Goal: Task Accomplishment & Management: Complete application form

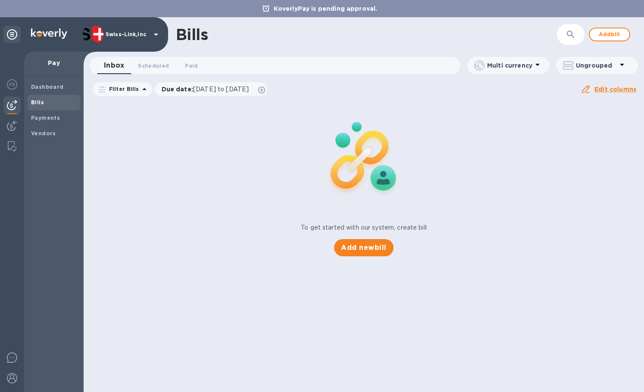
drag, startPoint x: 12, startPoint y: 125, endPoint x: 24, endPoint y: 121, distance: 12.5
click at [12, 125] on img at bounding box center [12, 126] width 10 height 10
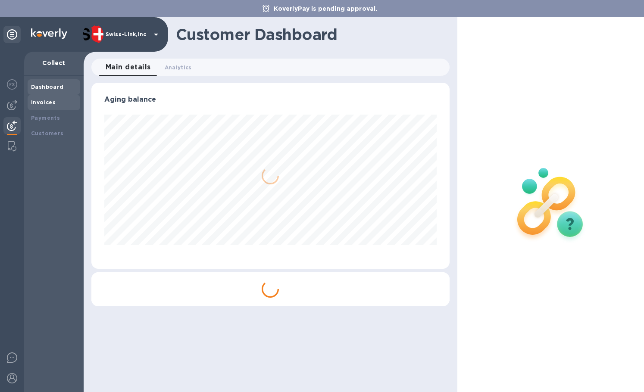
scroll to position [186, 358]
click at [55, 105] on div "Invoices" at bounding box center [54, 102] width 46 height 9
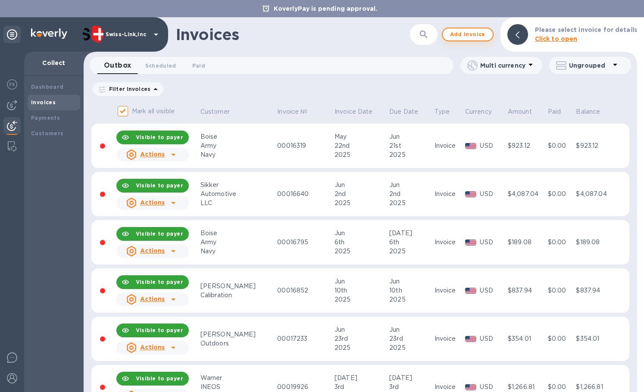
click at [477, 35] on span "Add invoice" at bounding box center [467, 34] width 36 height 10
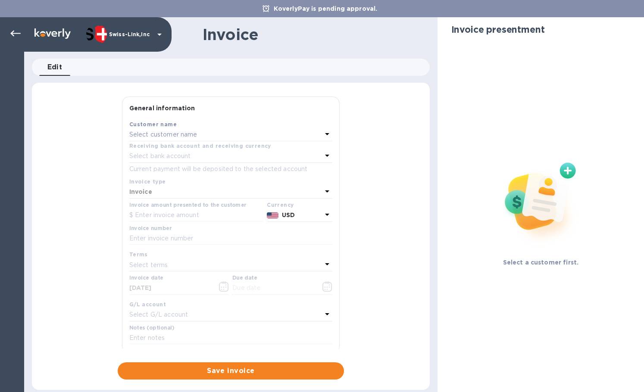
click at [174, 137] on p "Select customer name" at bounding box center [163, 134] width 68 height 9
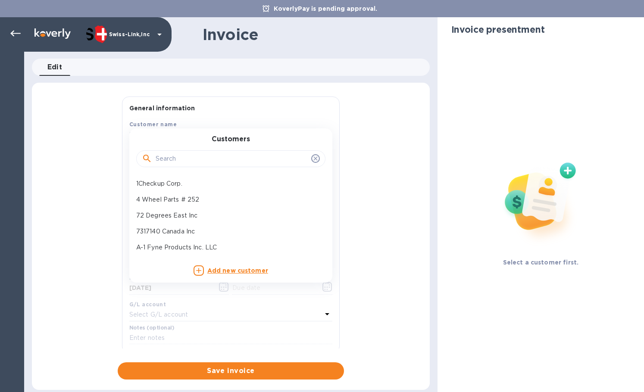
click at [174, 155] on input "text" at bounding box center [232, 158] width 152 height 13
paste input "Main Line Overland"
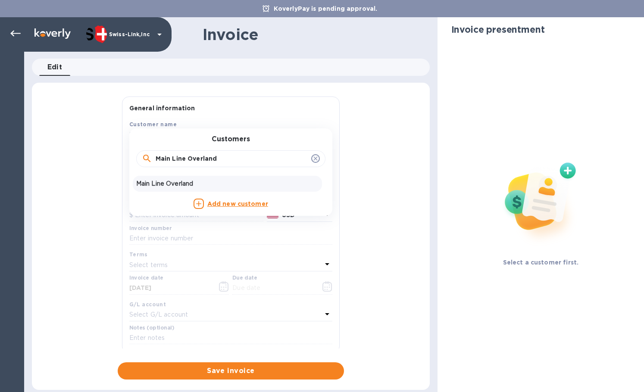
type input "Main Line Overland"
click at [162, 184] on p "Main Line Overland" at bounding box center [227, 183] width 182 height 9
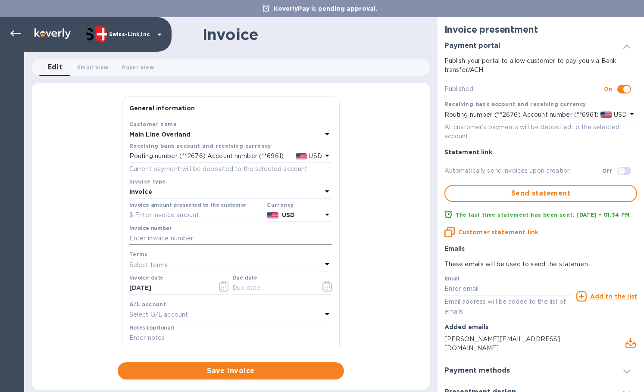
click at [196, 232] on input "text" at bounding box center [230, 238] width 203 height 13
paste input "INV/25-26/0523"
type input "INV/25-26/0523"
click at [146, 216] on input "text" at bounding box center [196, 215] width 134 height 13
paste input "164.12"
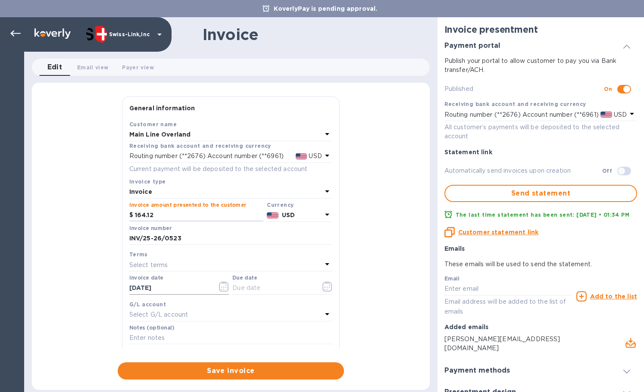
type input "164.12"
drag, startPoint x: 187, startPoint y: 288, endPoint x: 106, endPoint y: 284, distance: 80.7
click at [106, 284] on div "General information Save Customer name Main Line Overland Receiving bank accoun…" at bounding box center [231, 237] width 398 height 283
click at [263, 292] on input "text" at bounding box center [272, 288] width 81 height 13
paste input "[DATE]"
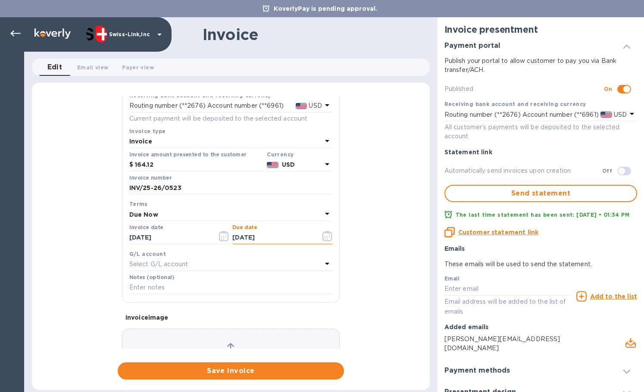
scroll to position [103, 0]
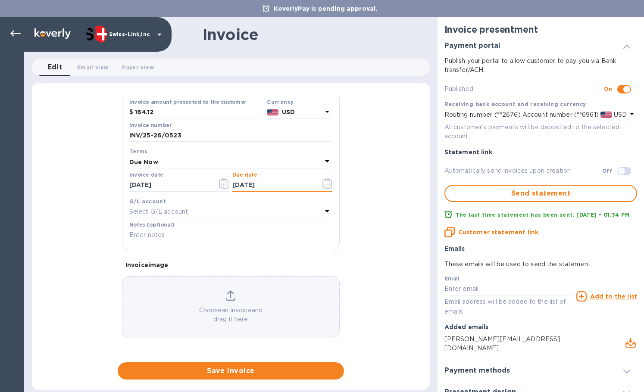
type input "[DATE]"
click at [168, 240] on input "text" at bounding box center [230, 235] width 203 height 13
paste input "10782"
type input "10782"
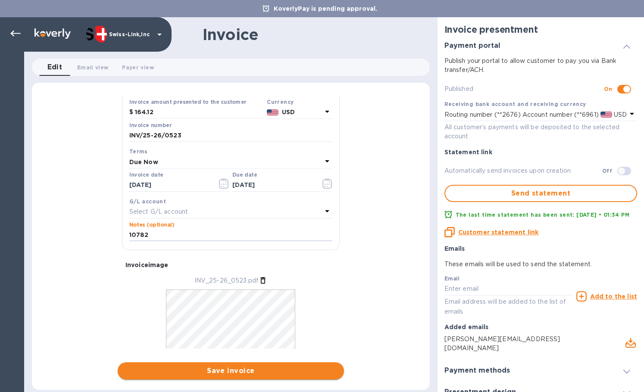
click at [215, 372] on span "Save invoice" at bounding box center [230, 371] width 212 height 10
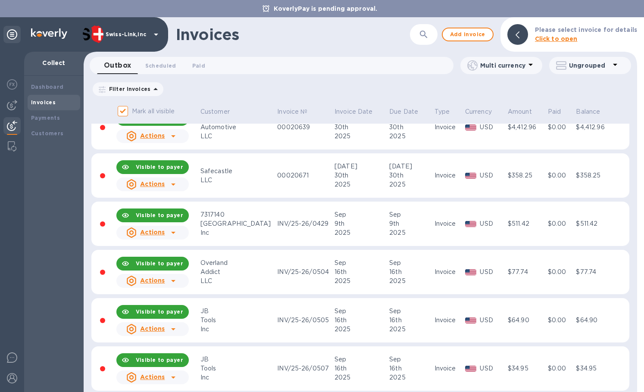
scroll to position [511, 0]
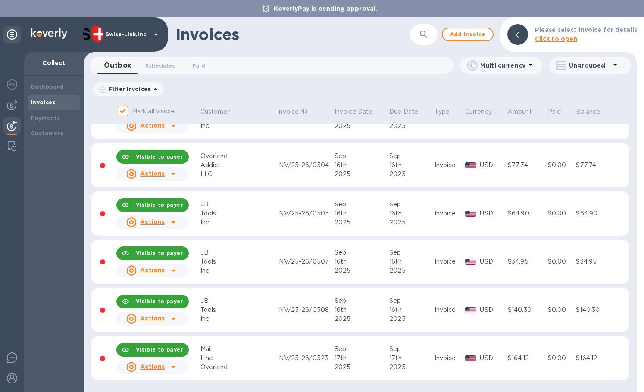
click at [182, 368] on div "Actions" at bounding box center [153, 366] width 76 height 17
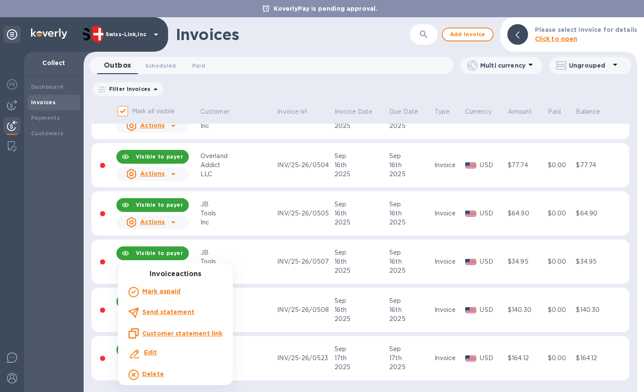
click at [208, 338] on div "Customer statement link" at bounding box center [175, 333] width 94 height 10
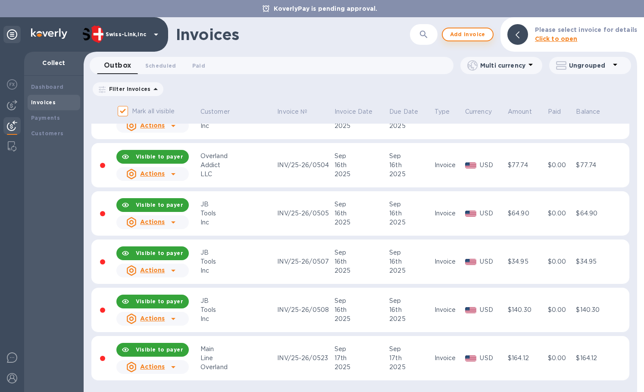
click at [458, 37] on span "Add invoice" at bounding box center [467, 34] width 36 height 10
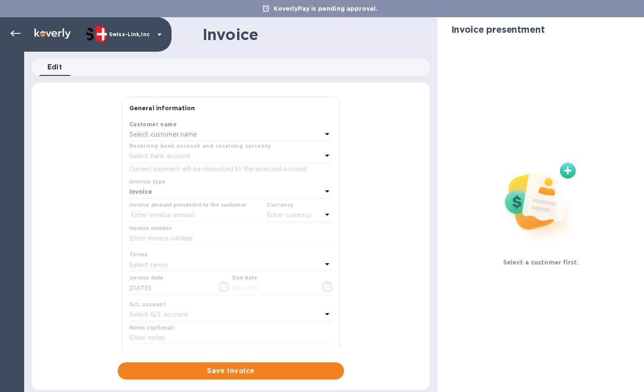
click at [171, 136] on p "Select customer name" at bounding box center [163, 134] width 68 height 9
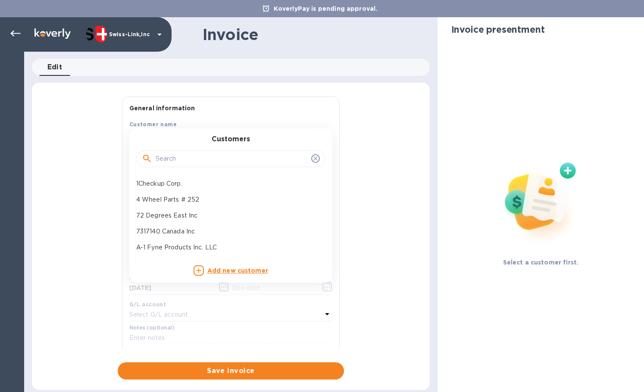
click at [183, 164] on input "text" at bounding box center [232, 158] width 152 height 13
paste input "Overland Add"
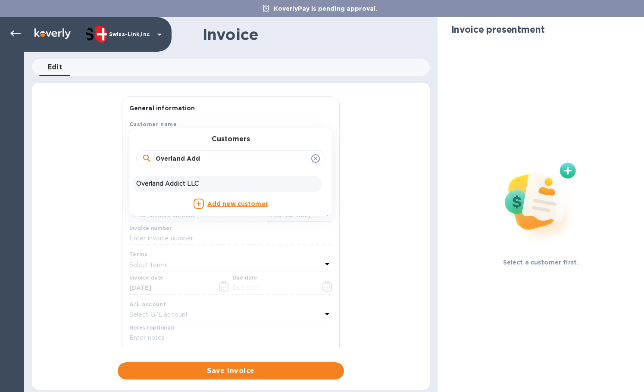
type input "Overland Add"
click at [190, 180] on p "Overland Addict LLC" at bounding box center [227, 183] width 182 height 9
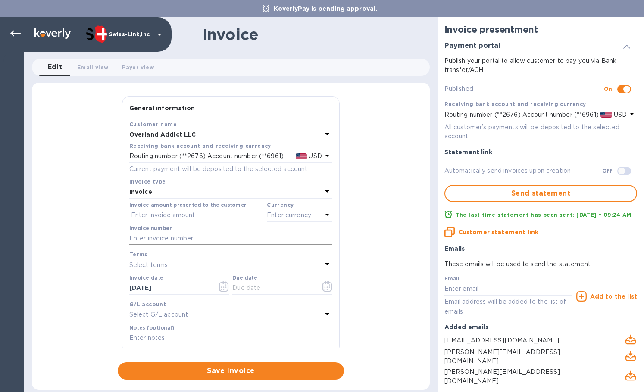
click at [191, 237] on input "text" at bounding box center [230, 238] width 203 height 13
paste input "INV/25-26/0527"
type input "INV/25-26/0527"
drag, startPoint x: 180, startPoint y: 213, endPoint x: 200, endPoint y: 215, distance: 20.7
click at [180, 213] on input "text" at bounding box center [196, 215] width 134 height 13
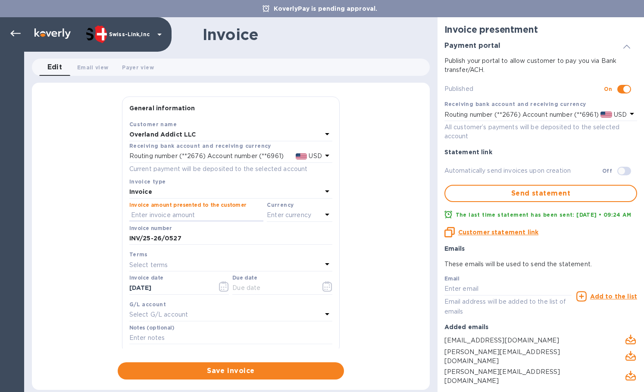
paste input "85.53"
type input "85.53"
click at [274, 215] on p "Enter currency" at bounding box center [289, 215] width 44 height 9
click at [222, 239] on div "USD" at bounding box center [216, 237] width 70 height 12
drag, startPoint x: 190, startPoint y: 289, endPoint x: 88, endPoint y: 280, distance: 102.0
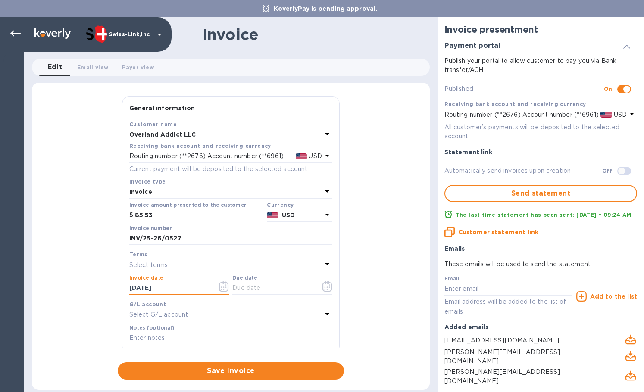
click at [88, 280] on div "General information Save Customer name Overland Addict LLC Receiving bank accou…" at bounding box center [231, 237] width 398 height 283
click at [250, 290] on input "text" at bounding box center [272, 288] width 81 height 13
paste input "[DATE]"
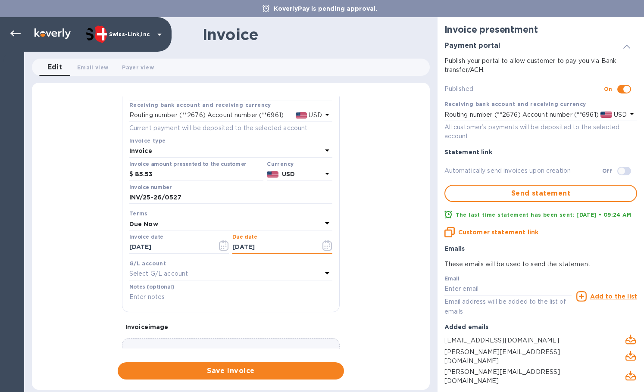
scroll to position [103, 0]
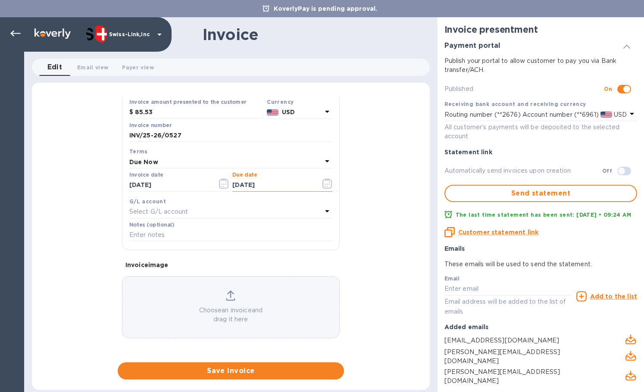
type input "[DATE]"
click at [209, 235] on input "text" at bounding box center [230, 235] width 203 height 13
paste input "3723-12996"
type input "3723-12996"
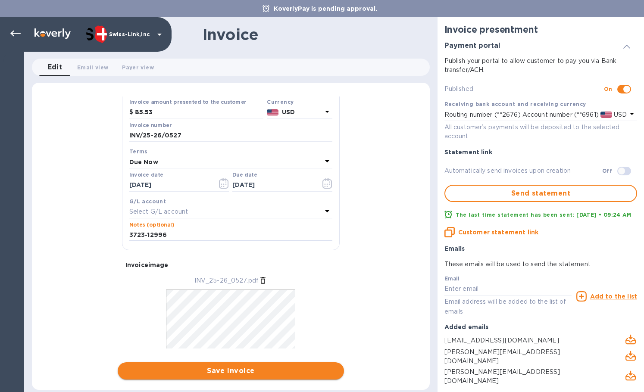
click at [245, 367] on span "Save invoice" at bounding box center [230, 371] width 212 height 10
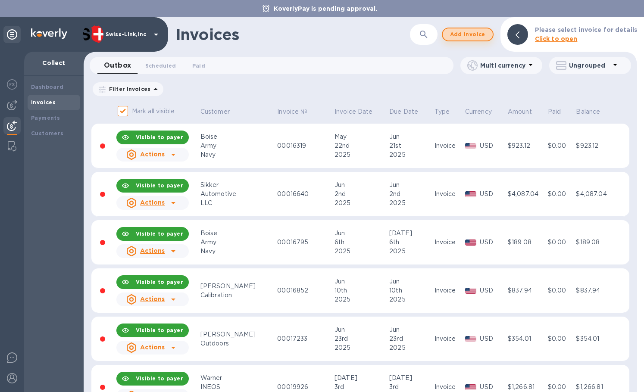
click at [478, 33] on span "Add invoice" at bounding box center [467, 34] width 36 height 10
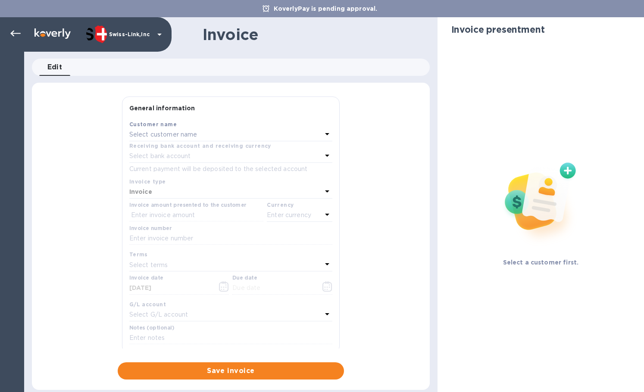
click at [143, 140] on div "Select customer name" at bounding box center [225, 135] width 193 height 12
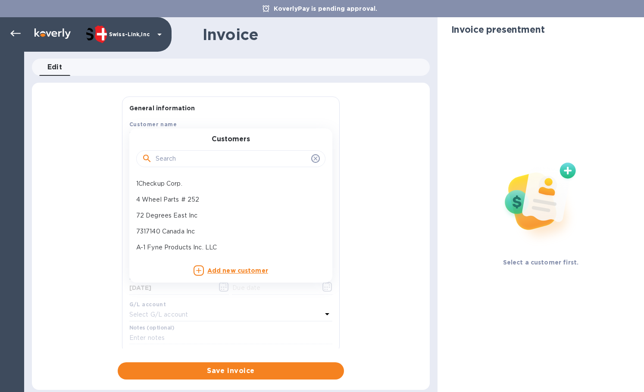
drag, startPoint x: 146, startPoint y: 159, endPoint x: 202, endPoint y: 158, distance: 56.0
click at [146, 159] on icon at bounding box center [147, 158] width 10 height 10
click at [200, 158] on input "text" at bounding box center [232, 158] width 152 height 13
paste input "Overland Add"
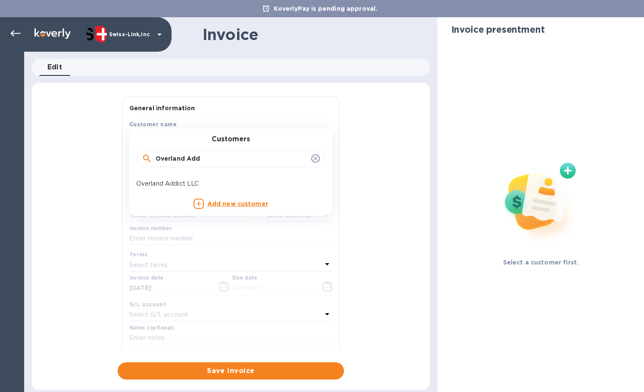
type input "Overland Add"
click at [184, 179] on div "Overland Addict LLC" at bounding box center [227, 184] width 189 height 16
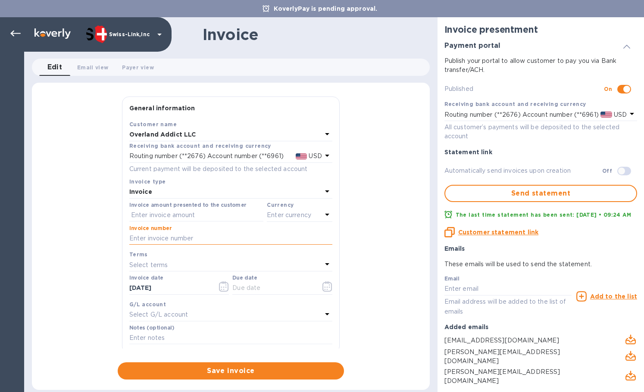
click at [199, 235] on input "text" at bounding box center [230, 238] width 203 height 13
paste input "INV/25-26/0528"
type input "INV/25-26/0528"
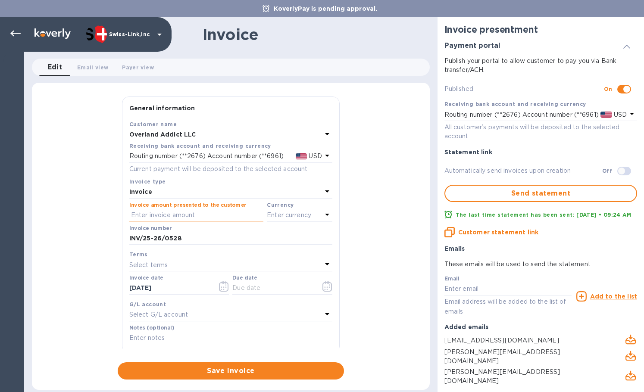
click at [187, 218] on input "text" at bounding box center [196, 215] width 134 height 13
paste input "149.91"
type input "149.91"
click at [282, 221] on div "Enter currency" at bounding box center [294, 215] width 55 height 12
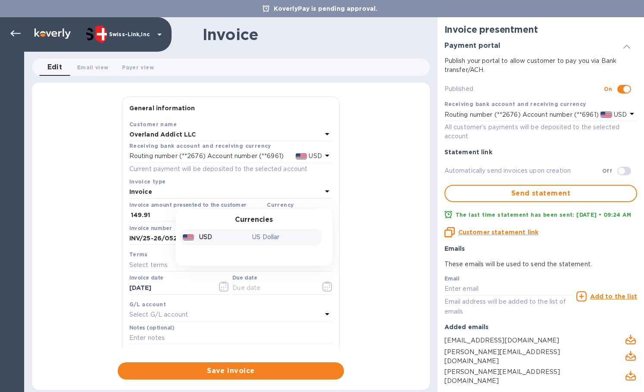
click at [219, 236] on div "USD" at bounding box center [216, 237] width 70 height 12
drag, startPoint x: 183, startPoint y: 287, endPoint x: 110, endPoint y: 288, distance: 72.8
click at [110, 288] on div "General information Save Customer name Overland Addict LLC Receiving bank accou…" at bounding box center [231, 237] width 398 height 283
click at [268, 287] on input "text" at bounding box center [272, 288] width 81 height 13
paste input "[DATE]"
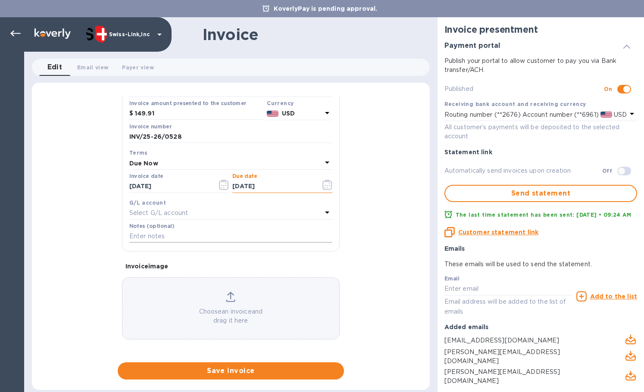
scroll to position [103, 0]
type input "[DATE]"
click at [197, 231] on input "text" at bounding box center [230, 235] width 203 height 13
paste input "3722-12994"
type input "3722-12994"
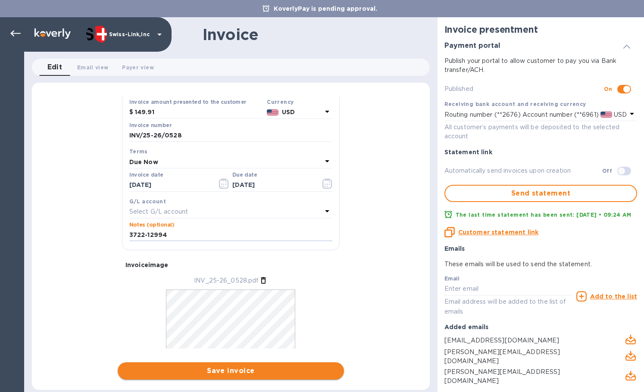
click at [231, 372] on span "Save invoice" at bounding box center [230, 371] width 212 height 10
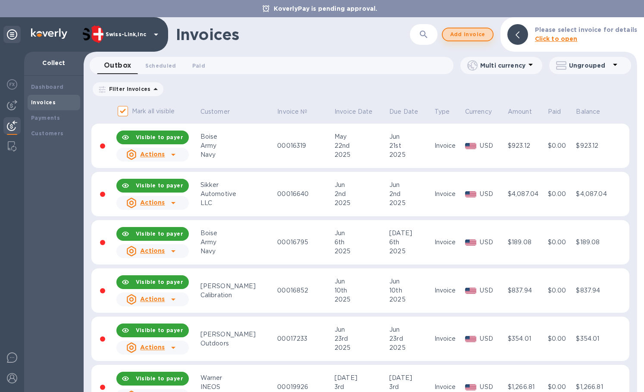
click at [466, 36] on span "Add invoice" at bounding box center [467, 34] width 36 height 10
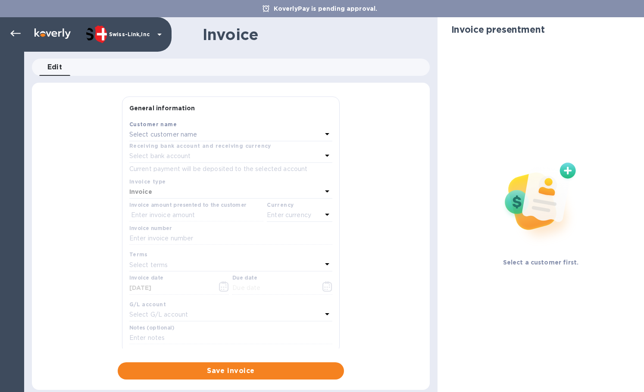
click at [173, 137] on p "Select customer name" at bounding box center [163, 134] width 68 height 9
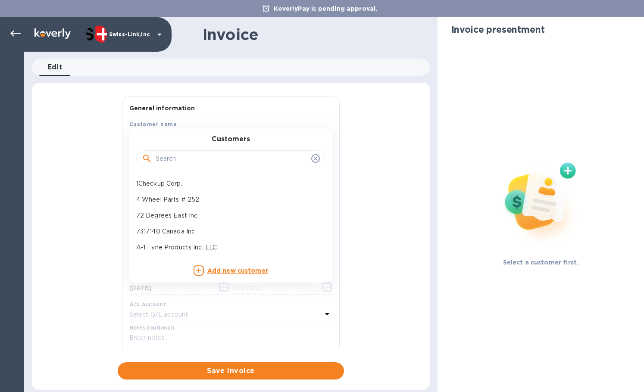
click at [178, 156] on input "text" at bounding box center [232, 158] width 152 height 13
paste input "Overland Addi"
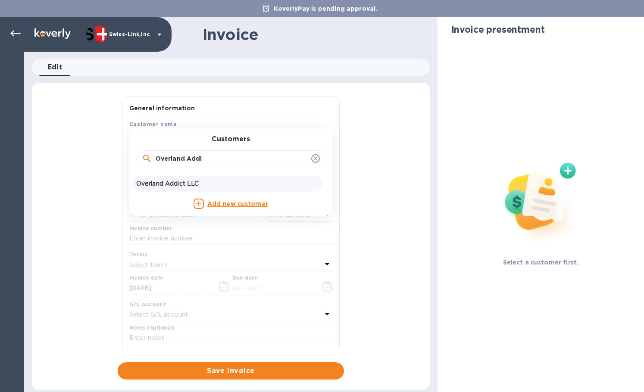
type input "Overland Addi"
click at [191, 183] on p "Overland Addict LLC" at bounding box center [227, 183] width 182 height 9
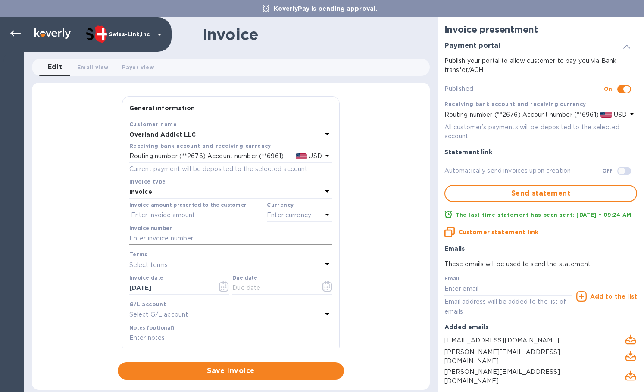
click at [222, 238] on input "text" at bounding box center [230, 238] width 203 height 13
paste input "INV/25-26/0529"
type input "INV/25-26/0529"
click at [193, 213] on input "text" at bounding box center [196, 215] width 134 height 13
paste input "84.62"
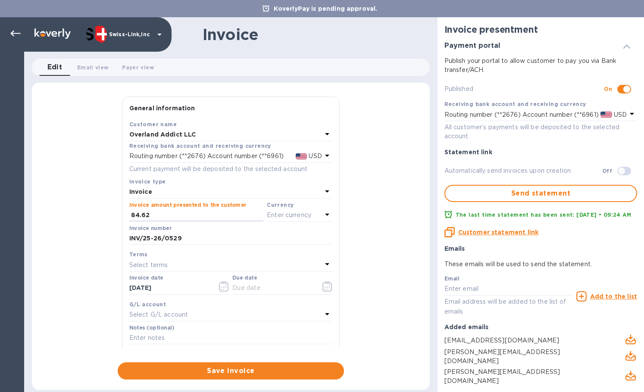
type input "84.62"
click at [273, 215] on p "Enter currency" at bounding box center [289, 215] width 44 height 9
click at [245, 231] on div "USD" at bounding box center [216, 237] width 70 height 12
drag, startPoint x: 185, startPoint y: 284, endPoint x: 78, endPoint y: 286, distance: 106.4
click at [78, 286] on div "General information Save Customer name Overland Addict LLC Receiving bank accou…" at bounding box center [231, 237] width 398 height 283
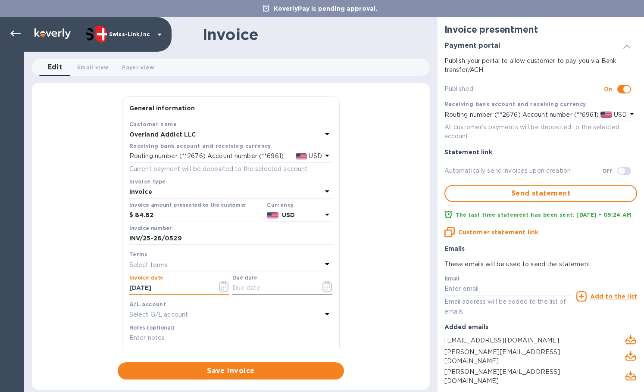
click at [249, 287] on input "text" at bounding box center [272, 288] width 81 height 13
paste input "[DATE]"
type input "[DATE]"
click at [167, 336] on input "text" at bounding box center [230, 338] width 203 height 13
paste input "3725-13016"
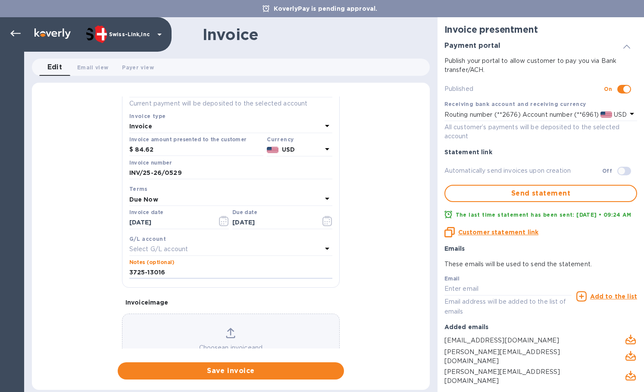
scroll to position [103, 0]
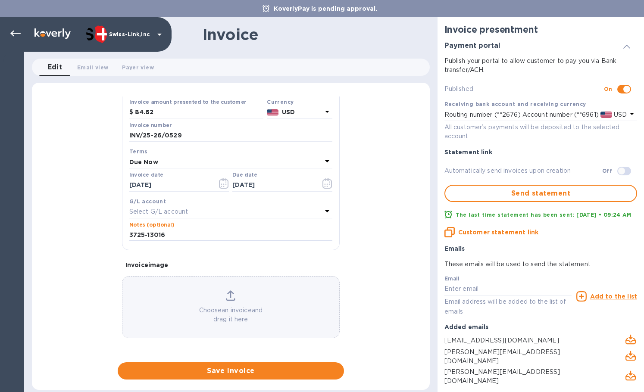
type input "3725-13016"
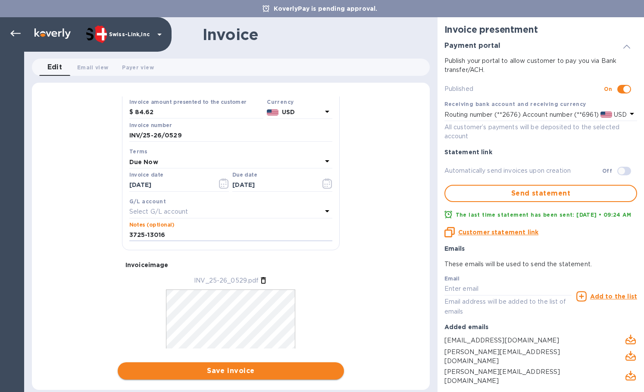
click at [224, 370] on span "Save invoice" at bounding box center [230, 371] width 212 height 10
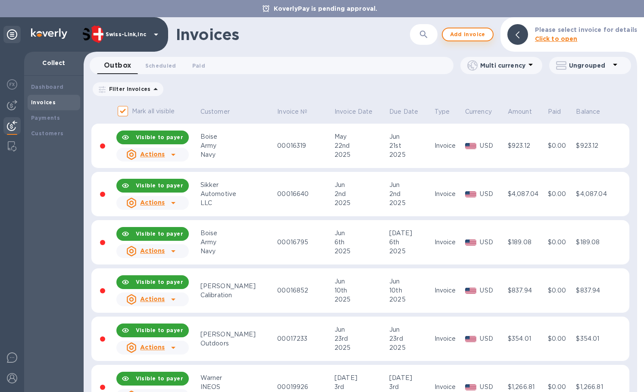
click at [464, 36] on span "Add invoice" at bounding box center [467, 34] width 36 height 10
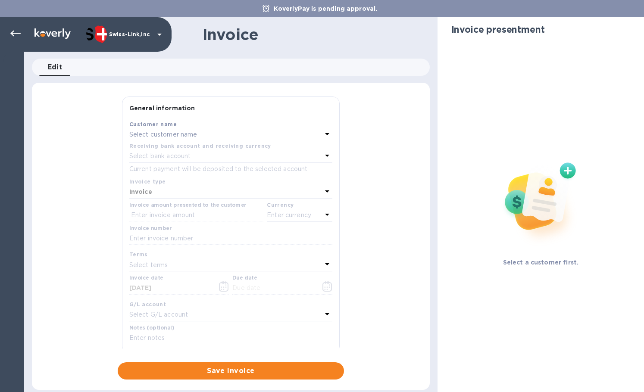
click at [174, 137] on p "Select customer name" at bounding box center [163, 134] width 68 height 9
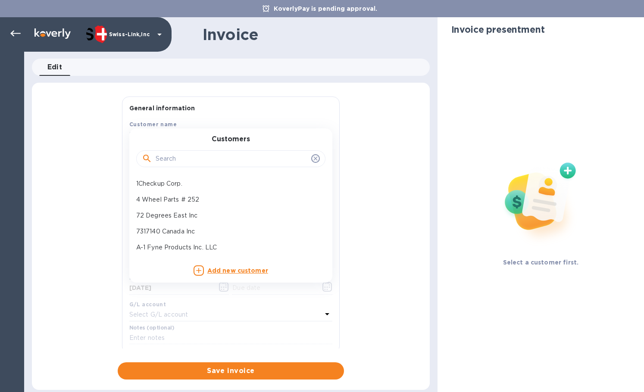
click at [180, 159] on input "text" at bounding box center [232, 158] width 152 height 13
paste input "Overland A"
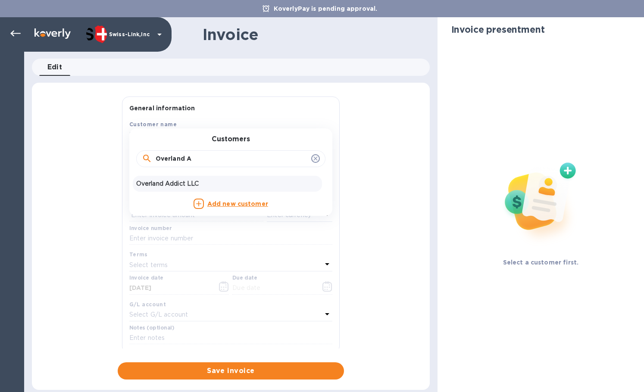
type input "Overland A"
click at [188, 180] on p "Overland Addict LLC" at bounding box center [227, 183] width 182 height 9
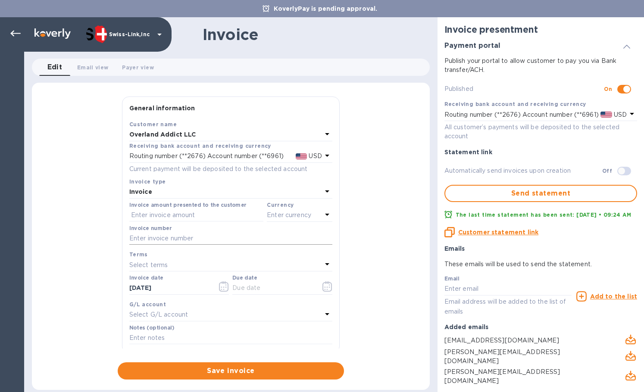
click at [172, 243] on input "text" at bounding box center [230, 238] width 203 height 13
paste input "INV/25-26/0530"
type input "INV/25-26/0530"
click at [194, 214] on input "text" at bounding box center [196, 215] width 134 height 13
paste input "91.14"
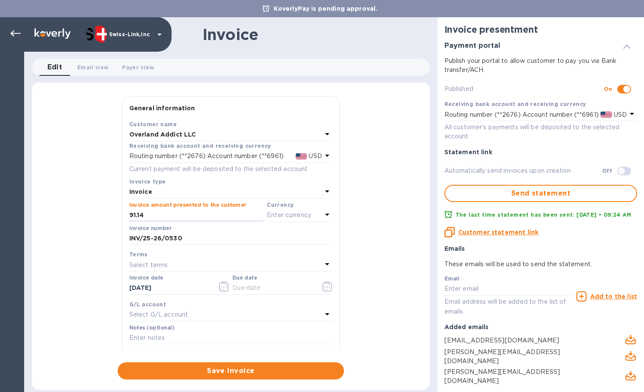
type input "91.14"
click at [282, 220] on div "Enter currency" at bounding box center [294, 215] width 55 height 12
click at [240, 242] on div "USD" at bounding box center [216, 237] width 70 height 12
drag, startPoint x: 171, startPoint y: 289, endPoint x: 76, endPoint y: 283, distance: 95.4
click at [75, 283] on div "General information Save Customer name Overland Addict LLC Receiving bank accou…" at bounding box center [231, 237] width 398 height 283
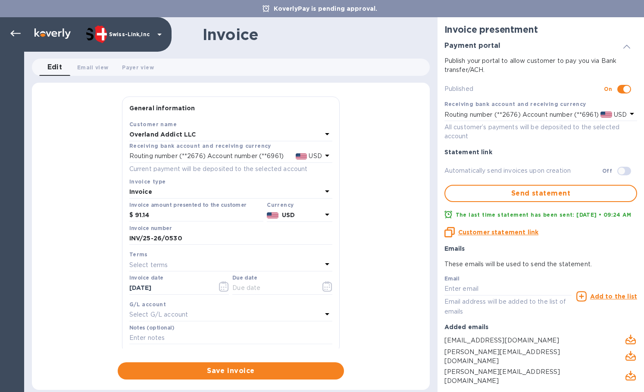
click at [271, 296] on div "Due date" at bounding box center [281, 285] width 103 height 25
click at [270, 291] on input "text" at bounding box center [272, 288] width 81 height 13
paste input "[DATE]"
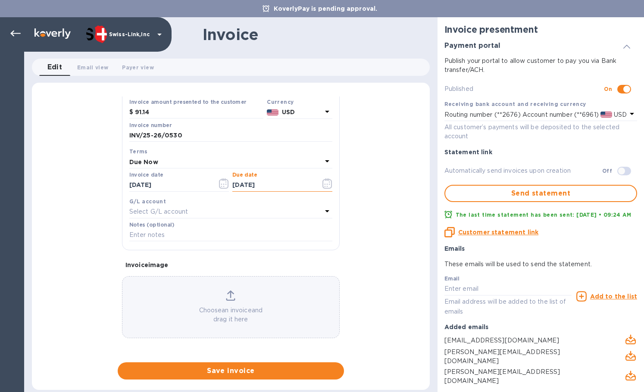
type input "[DATE]"
drag, startPoint x: 183, startPoint y: 239, endPoint x: 198, endPoint y: 237, distance: 15.1
click at [183, 239] on input "text" at bounding box center [230, 235] width 203 height 13
paste input "3726-13018"
type input "3726-13018"
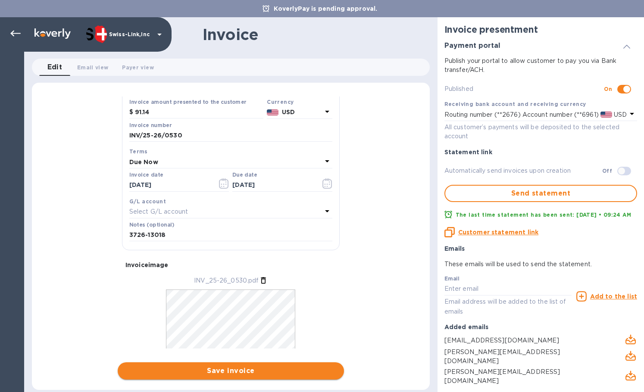
drag, startPoint x: 244, startPoint y: 372, endPoint x: 303, endPoint y: 371, distance: 59.5
click at [247, 372] on span "Save invoice" at bounding box center [230, 371] width 212 height 10
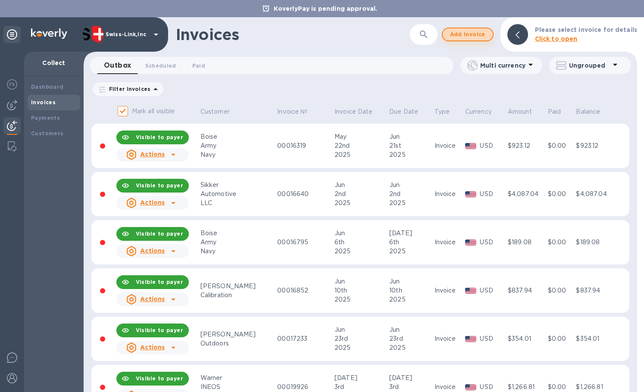
click at [475, 33] on span "Add invoice" at bounding box center [467, 34] width 36 height 10
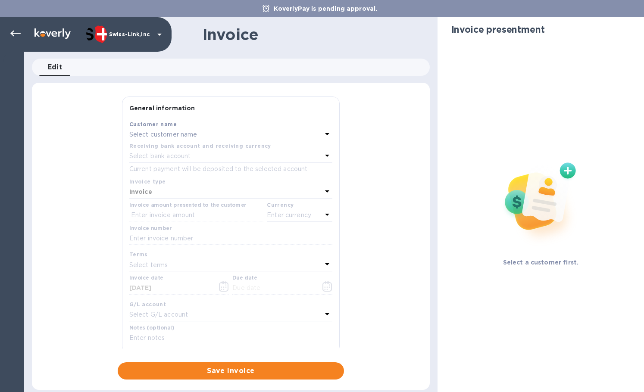
click at [182, 138] on p "Select customer name" at bounding box center [163, 134] width 68 height 9
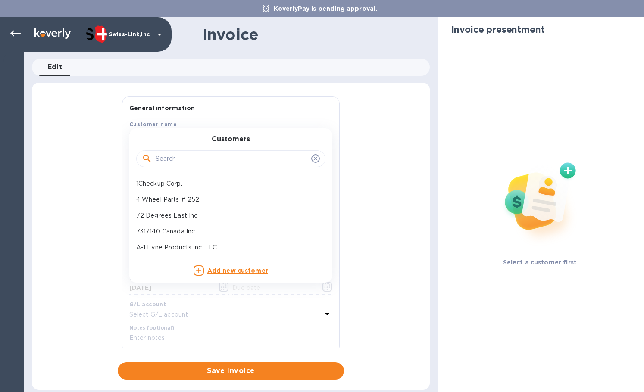
click at [185, 157] on input "text" at bounding box center [232, 158] width 152 height 13
paste input "Overland A"
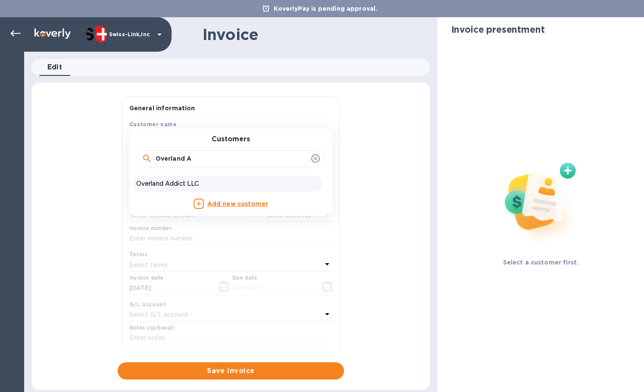
type input "Overland A"
click at [176, 179] on div "Overland Addict LLC" at bounding box center [227, 184] width 189 height 16
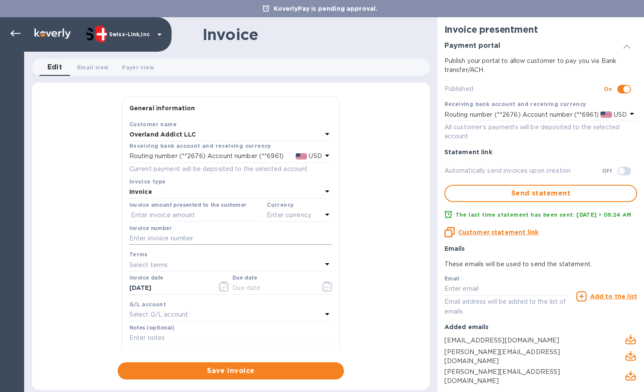
click at [191, 239] on input "text" at bounding box center [230, 238] width 203 height 13
paste input "INV/25-26/0531"
type input "INV/25-26/0531"
drag, startPoint x: 172, startPoint y: 218, endPoint x: 193, endPoint y: 218, distance: 21.5
click at [172, 218] on input "text" at bounding box center [196, 215] width 134 height 13
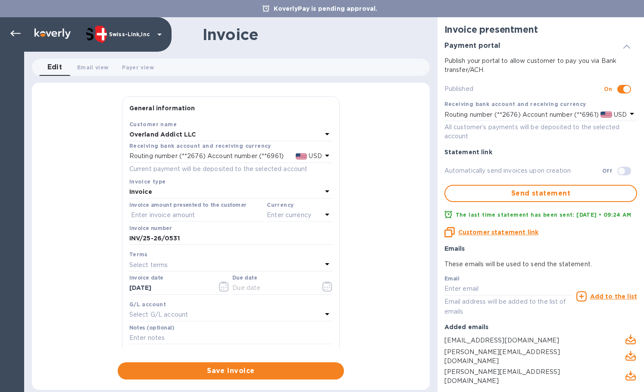
paste input "62.49"
type input "62.49"
click at [284, 218] on p "Enter currency" at bounding box center [289, 215] width 44 height 9
click at [212, 234] on div "USD" at bounding box center [216, 237] width 70 height 12
drag, startPoint x: 180, startPoint y: 287, endPoint x: 108, endPoint y: 288, distance: 72.8
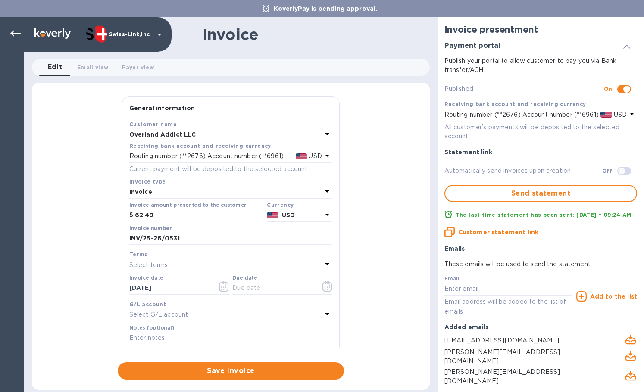
click at [104, 288] on div "General information Save Customer name Overland Addict LLC Receiving bank accou…" at bounding box center [231, 237] width 398 height 283
click at [272, 286] on input "text" at bounding box center [272, 288] width 81 height 13
paste input "[DATE]"
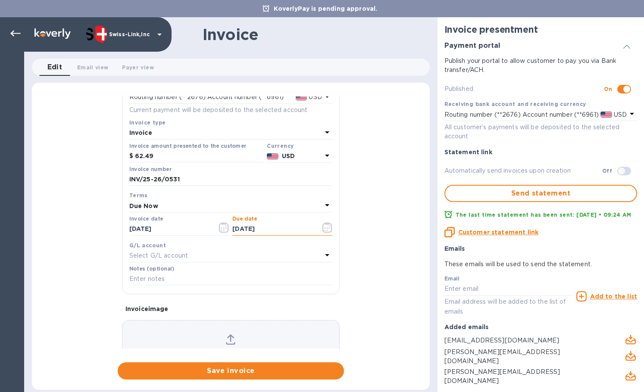
scroll to position [103, 0]
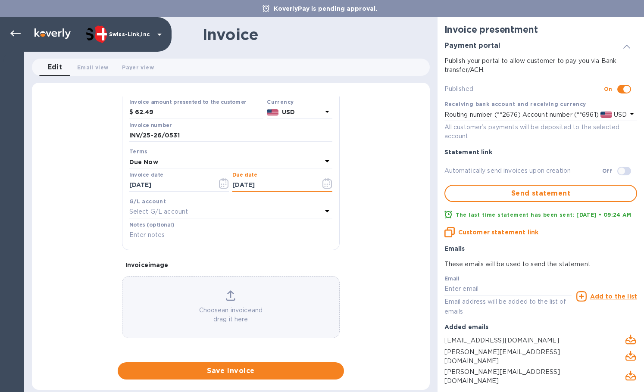
type input "[DATE]"
click at [174, 233] on input "text" at bounding box center [230, 235] width 203 height 13
paste input "3721-12955"
type input "3721-12955"
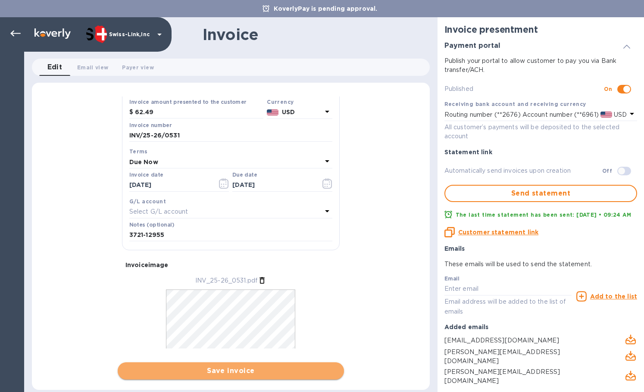
click at [219, 366] on button "Save invoice" at bounding box center [231, 370] width 226 height 17
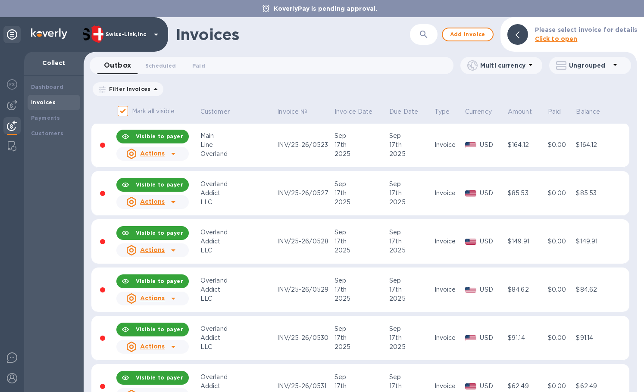
scroll to position [753, 0]
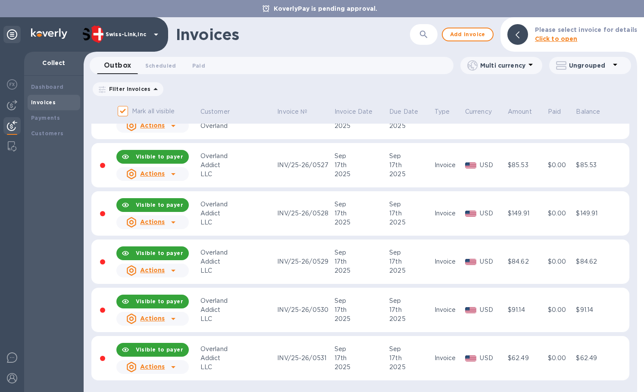
click at [178, 321] on icon at bounding box center [173, 319] width 10 height 10
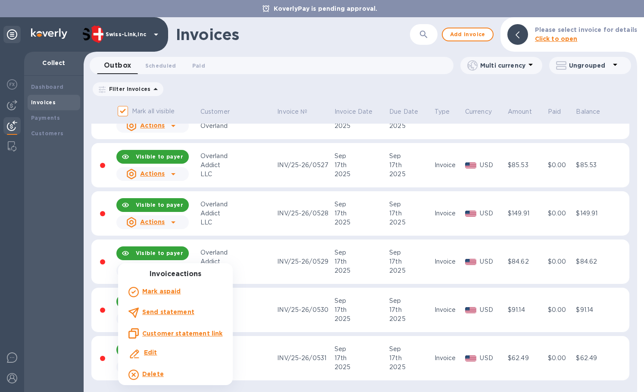
click at [183, 328] on div "Customer statement link" at bounding box center [175, 333] width 94 height 10
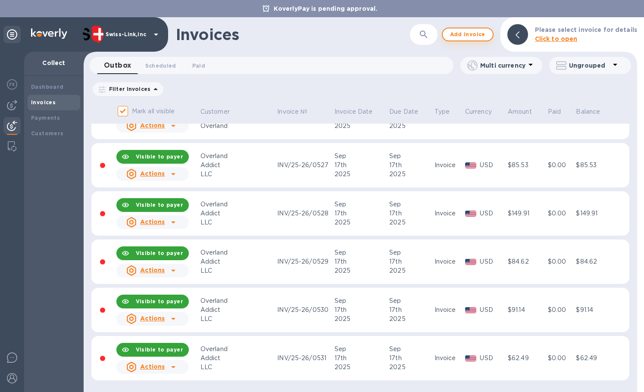
click at [471, 37] on span "Add invoice" at bounding box center [467, 34] width 36 height 10
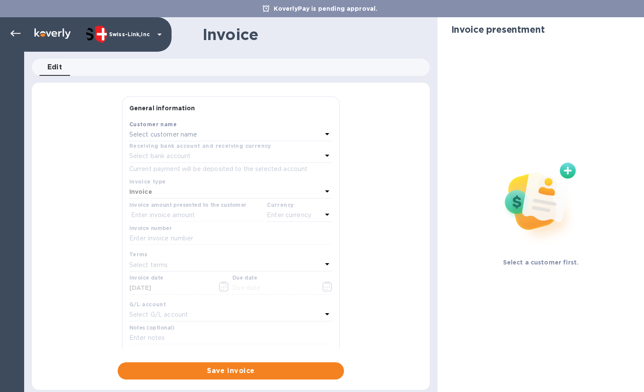
click at [192, 135] on p "Select customer name" at bounding box center [163, 134] width 68 height 9
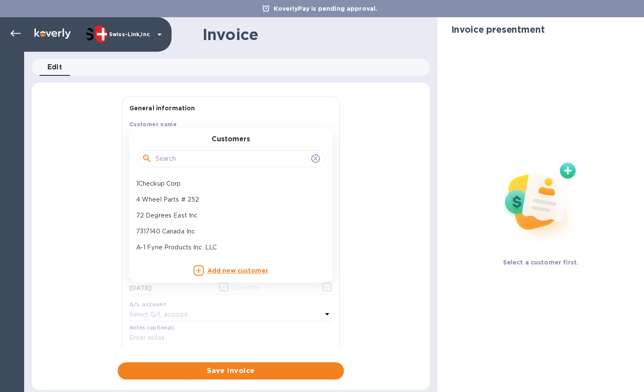
click at [187, 155] on input "text" at bounding box center [232, 158] width 152 height 13
paste input "JB Tools I"
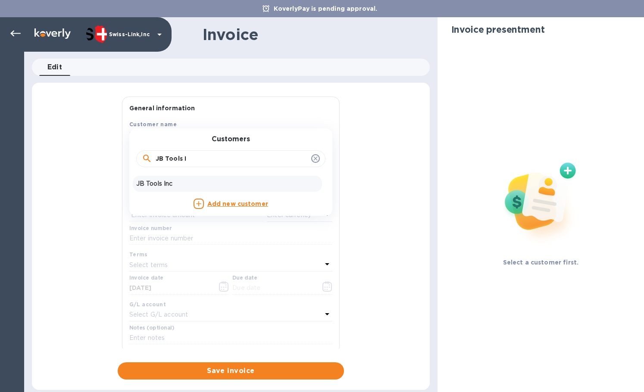
type input "JB Tools I"
click at [193, 181] on p "JB Tools Inc" at bounding box center [227, 183] width 182 height 9
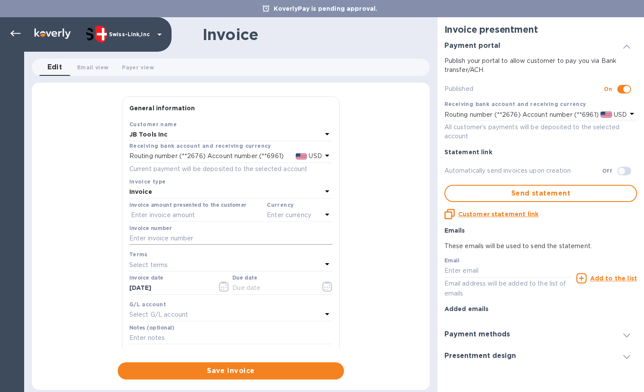
drag, startPoint x: 174, startPoint y: 238, endPoint x: 194, endPoint y: 236, distance: 20.4
click at [174, 238] on input "text" at bounding box center [230, 238] width 203 height 13
paste input "INV/25-26/0534"
type input "INV/25-26/0534"
drag, startPoint x: 177, startPoint y: 215, endPoint x: 196, endPoint y: 215, distance: 18.1
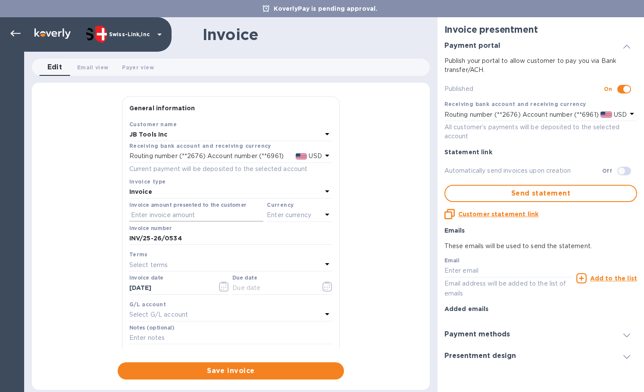
click at [177, 215] on input "text" at bounding box center [196, 215] width 134 height 13
paste input "64.90"
type input "64.90"
click at [273, 217] on p "Enter currency" at bounding box center [289, 215] width 44 height 9
click at [230, 236] on div "USD" at bounding box center [216, 237] width 70 height 12
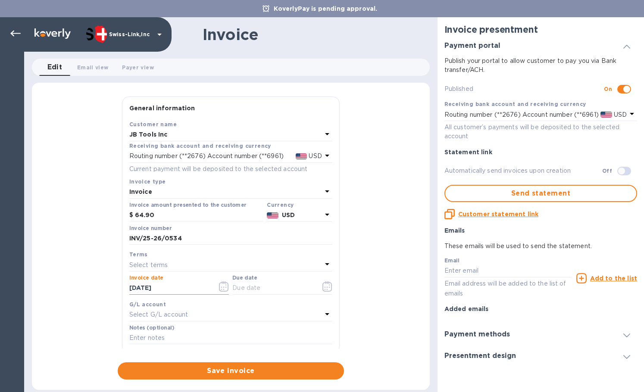
drag, startPoint x: 187, startPoint y: 283, endPoint x: 97, endPoint y: 284, distance: 89.2
click at [99, 284] on div "General information Save Customer name JB Tools Inc Receiving bank account and …" at bounding box center [231, 237] width 398 height 283
click at [286, 286] on input "text" at bounding box center [272, 288] width 81 height 13
paste input "[DATE]"
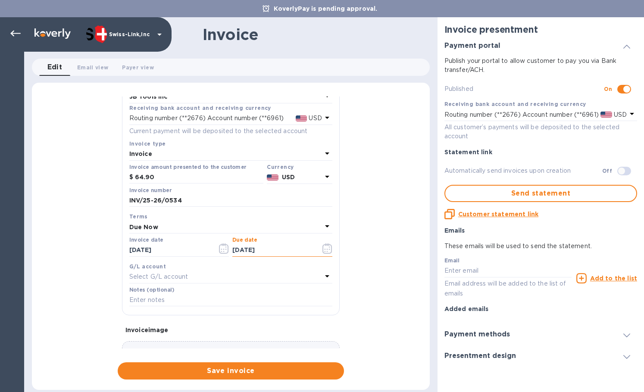
scroll to position [103, 0]
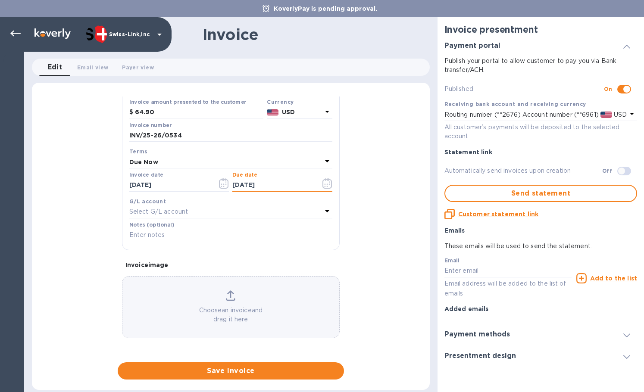
type input "[DATE]"
click at [200, 236] on input "text" at bounding box center [230, 235] width 203 height 13
paste input "BC-SWL-1286433"
type input "BC-SWL-1286433"
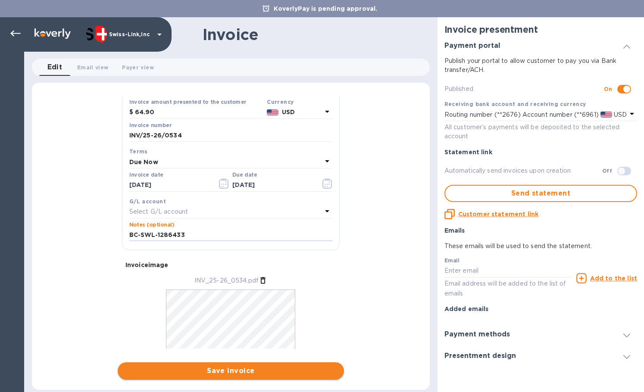
click at [234, 373] on span "Save invoice" at bounding box center [230, 371] width 212 height 10
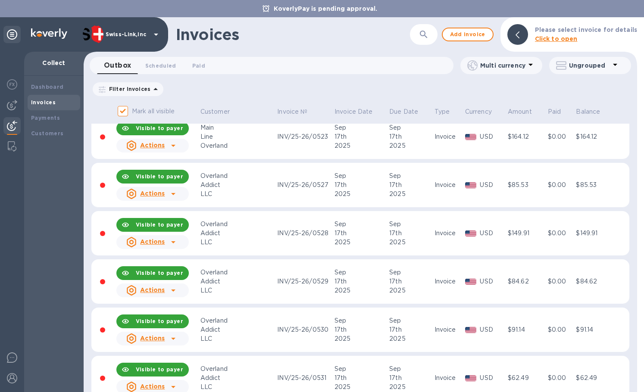
scroll to position [801, 0]
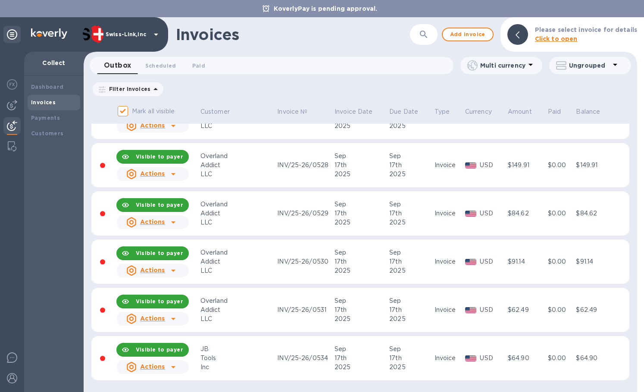
click at [175, 366] on icon at bounding box center [173, 367] width 4 height 2
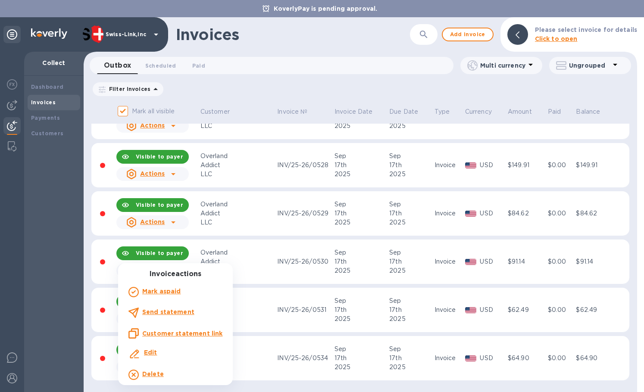
click at [208, 334] on u "Customer statement link" at bounding box center [182, 333] width 80 height 7
